Goal: Find specific page/section: Find specific page/section

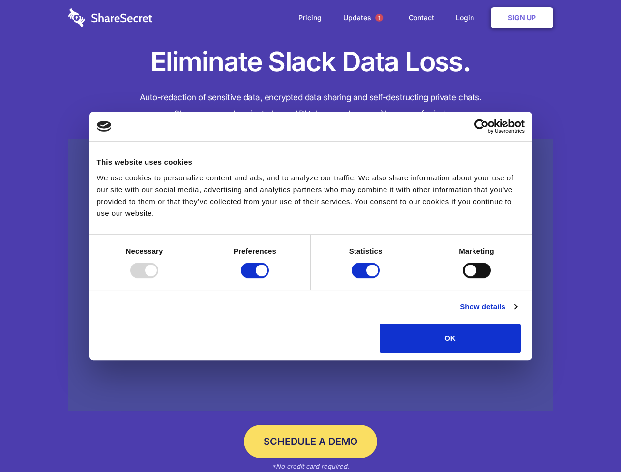
click at [158, 278] on div at bounding box center [144, 271] width 28 height 16
click at [269, 278] on input "Preferences" at bounding box center [255, 271] width 28 height 16
checkbox input "false"
click at [367, 278] on input "Statistics" at bounding box center [366, 271] width 28 height 16
checkbox input "false"
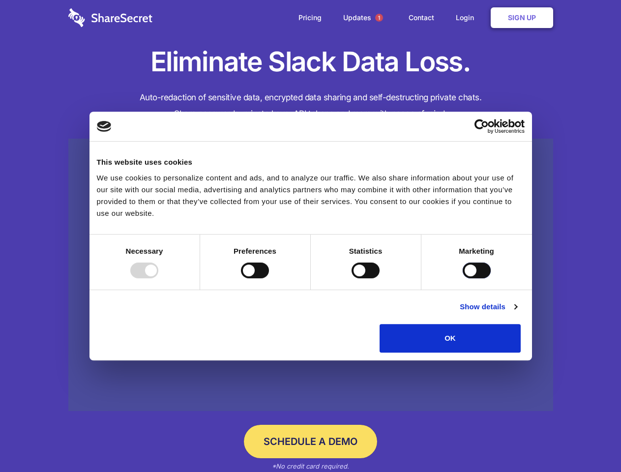
click at [463, 278] on input "Marketing" at bounding box center [477, 271] width 28 height 16
checkbox input "true"
click at [517, 313] on link "Show details" at bounding box center [488, 307] width 57 height 12
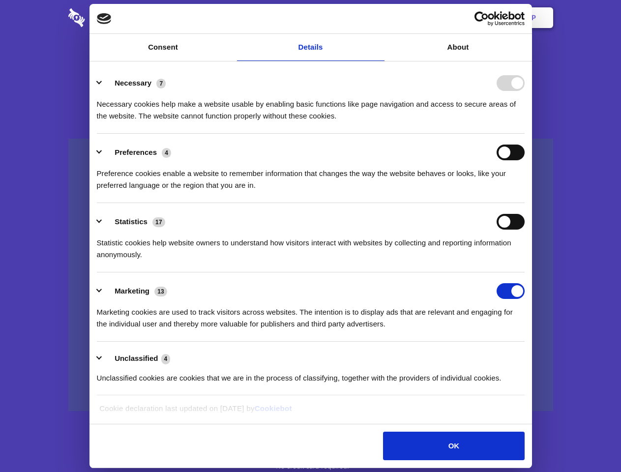
click at [525, 134] on li "Necessary 7 Necessary cookies help make a website usable by enabling basic func…" at bounding box center [311, 98] width 428 height 69
click at [379, 18] on span "1" at bounding box center [379, 18] width 8 height 8
